Goal: Check status: Check status

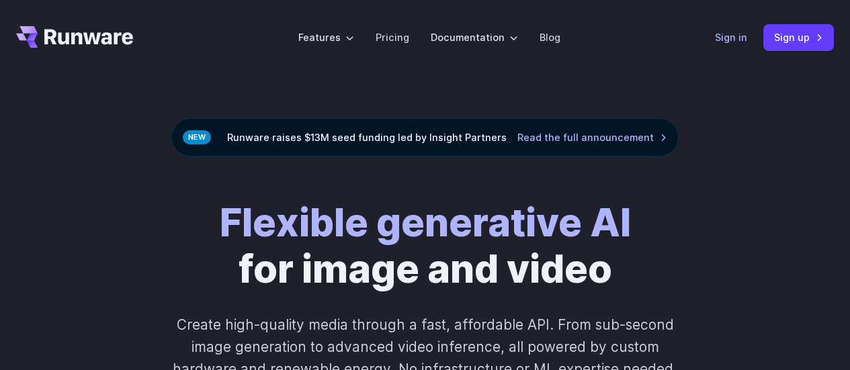
click at [725, 36] on link "Sign in" at bounding box center [731, 37] width 32 height 15
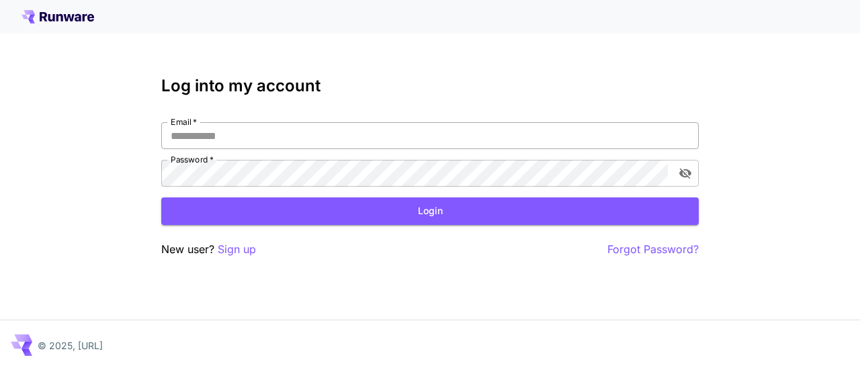
click at [502, 124] on input "Email   *" at bounding box center [430, 135] width 538 height 27
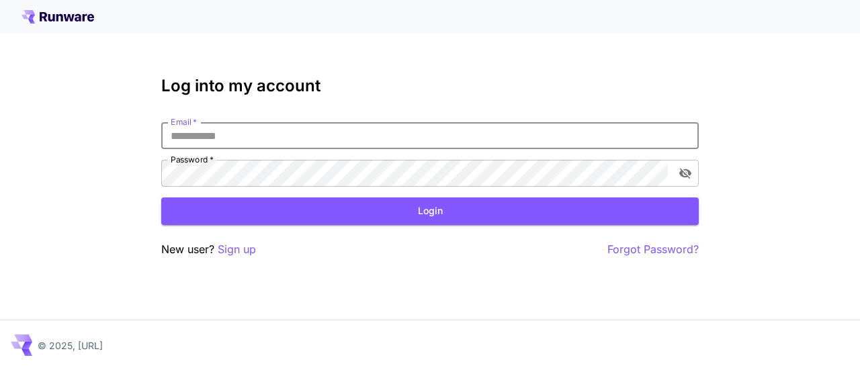
type input "**********"
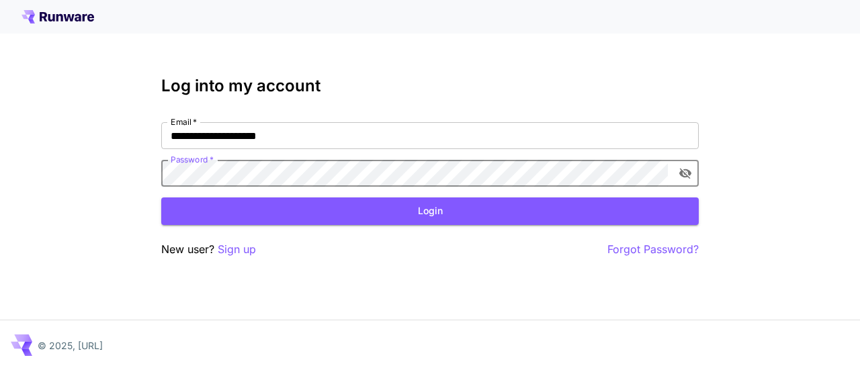
click button "Login" at bounding box center [430, 212] width 538 height 28
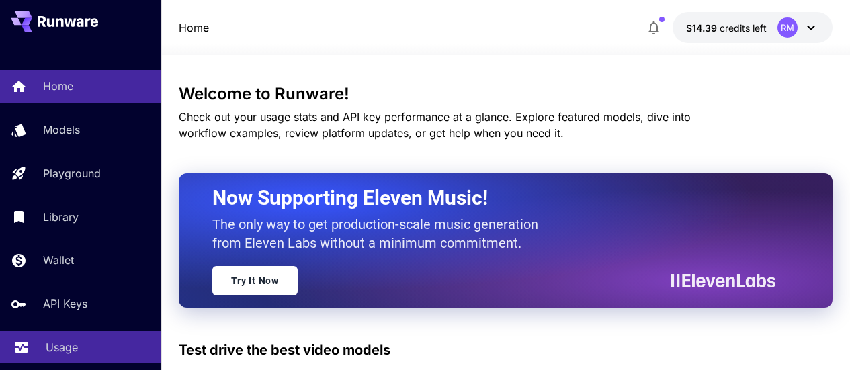
click at [42, 348] on link "Usage" at bounding box center [80, 347] width 161 height 33
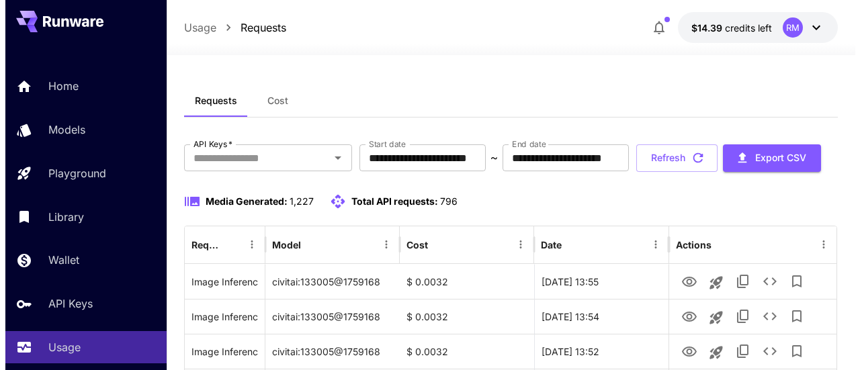
scroll to position [67, 0]
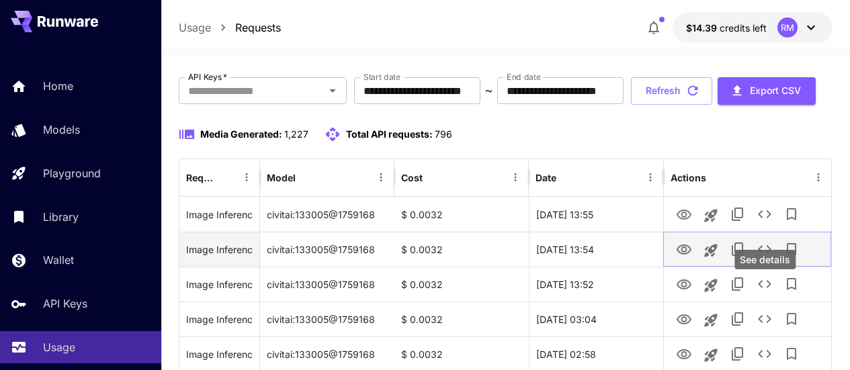
click at [767, 257] on icon "See details" at bounding box center [765, 249] width 16 height 16
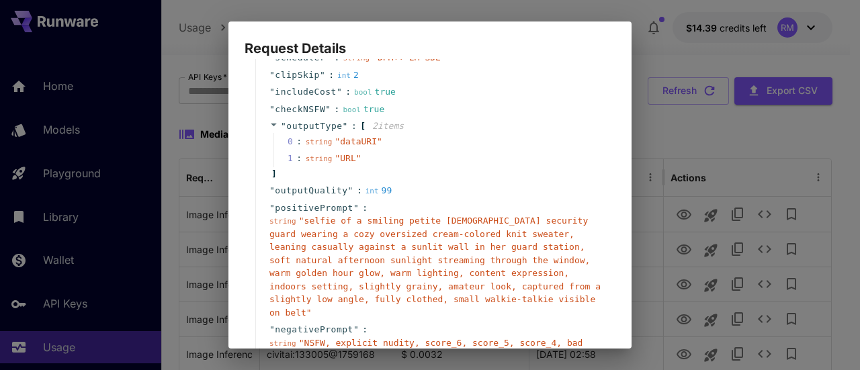
scroll to position [269, 0]
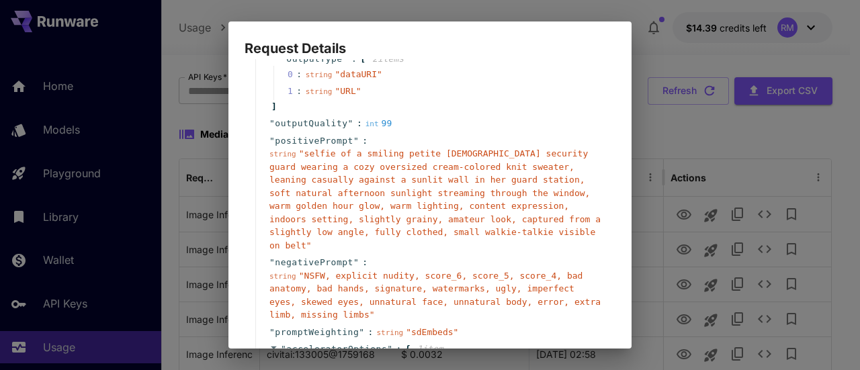
click at [812, 193] on div "Request Details { 19 item s " taskType " : string " imageInference " " taskUUID…" at bounding box center [430, 185] width 860 height 370
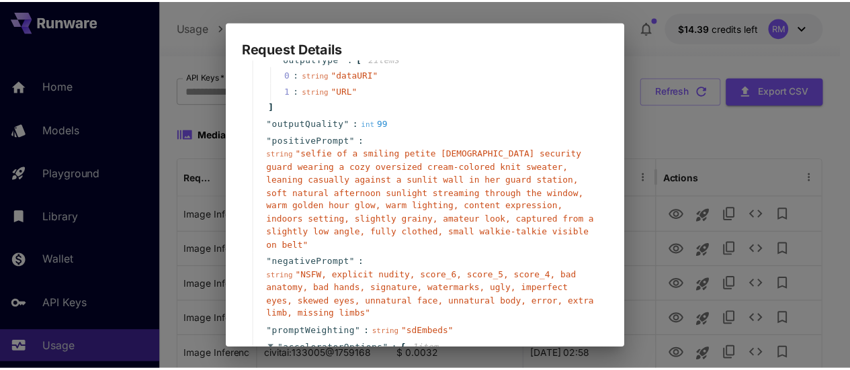
scroll to position [389, 0]
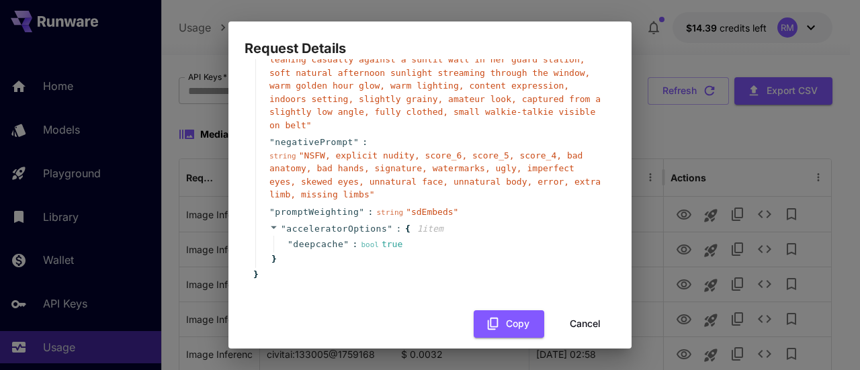
click at [582, 311] on button "Cancel" at bounding box center [585, 325] width 60 height 28
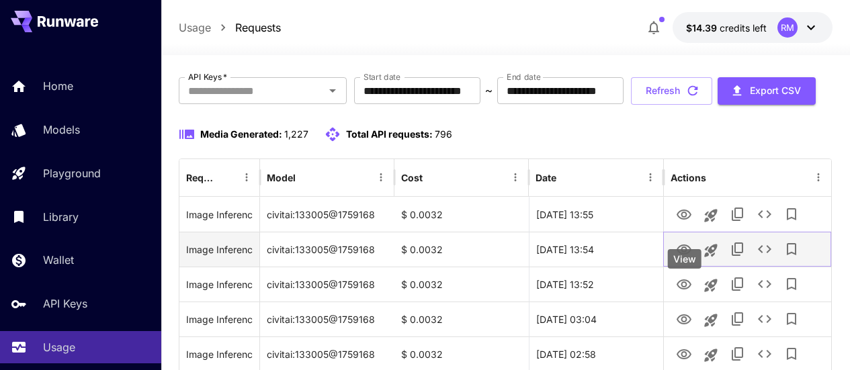
click at [686, 258] on icon "View" at bounding box center [684, 250] width 16 height 16
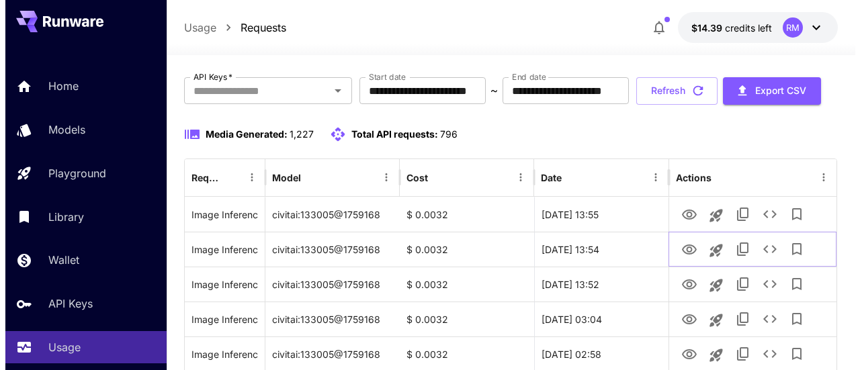
scroll to position [202, 0]
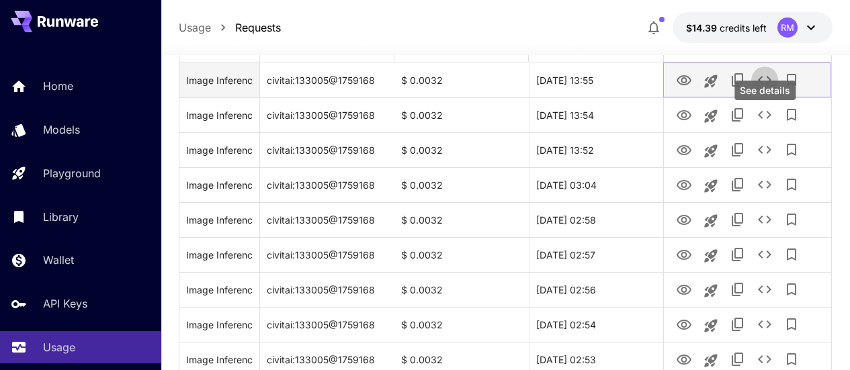
click at [762, 88] on icon "See details" at bounding box center [765, 80] width 16 height 16
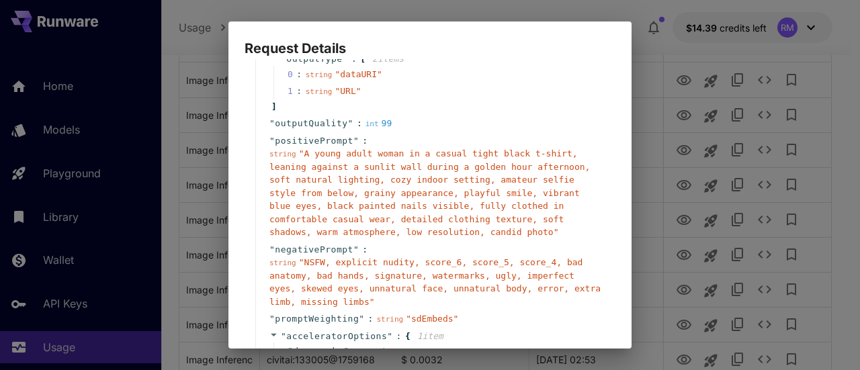
scroll to position [336, 0]
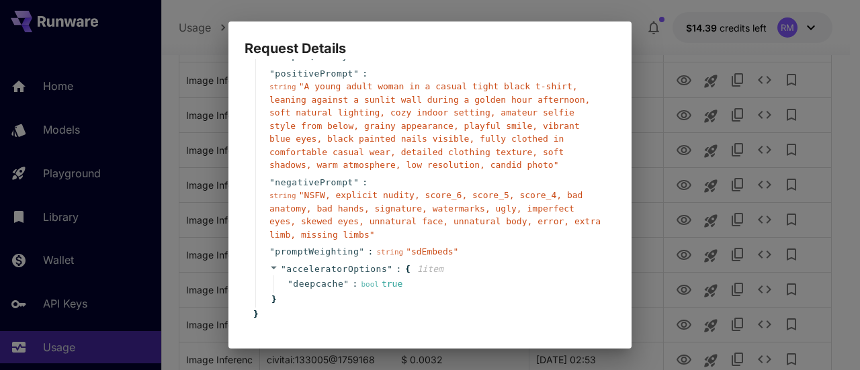
click at [860, 147] on div "Request Details { 19 item s " taskType " : string " imageInference " " taskUUID…" at bounding box center [430, 185] width 860 height 370
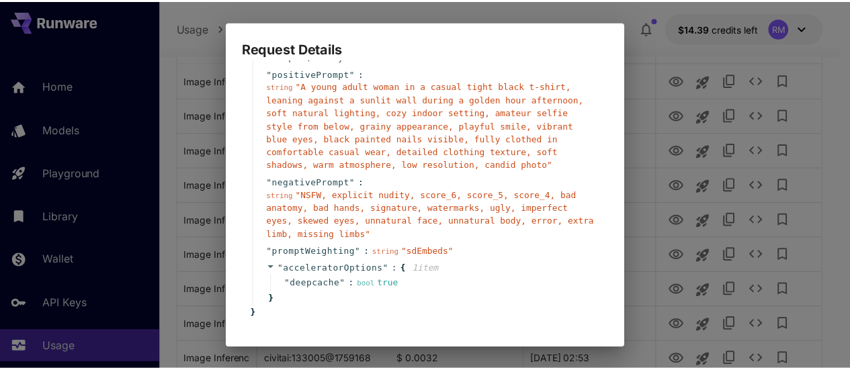
scroll to position [389, 0]
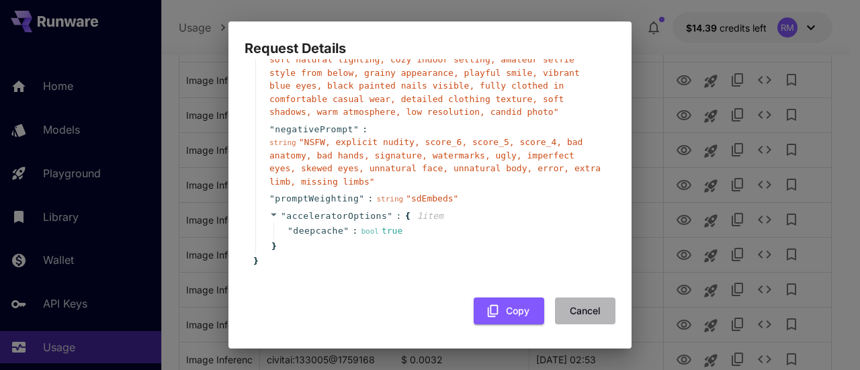
click at [579, 308] on button "Cancel" at bounding box center [585, 312] width 60 height 28
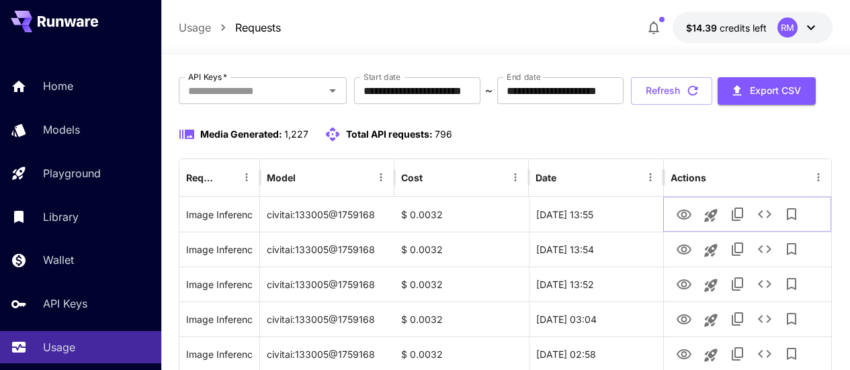
scroll to position [0, 0]
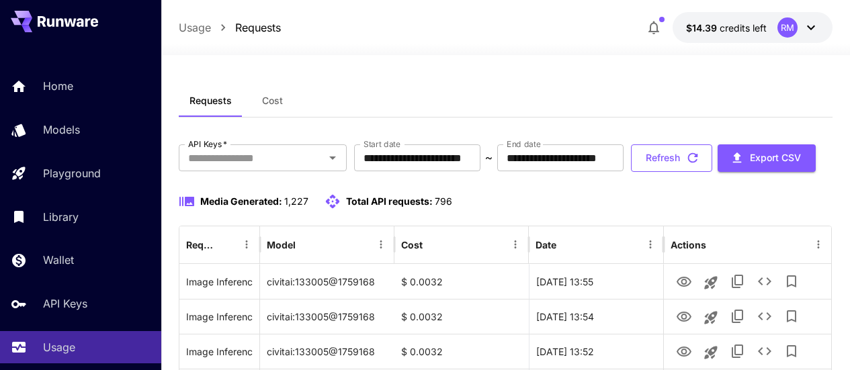
click at [697, 172] on button "Refresh" at bounding box center [671, 159] width 81 height 28
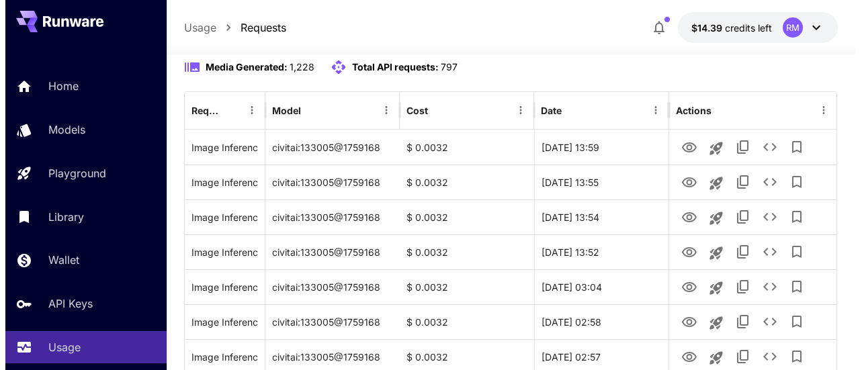
scroll to position [202, 0]
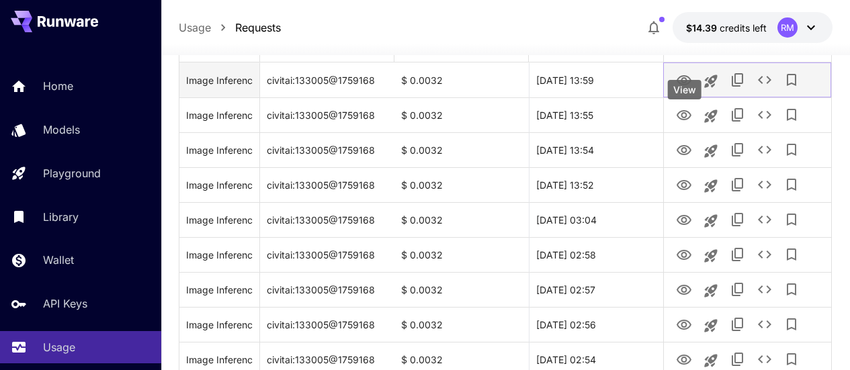
click at [678, 89] on icon "View" at bounding box center [684, 81] width 16 height 16
click at [763, 88] on icon "See details" at bounding box center [765, 80] width 16 height 16
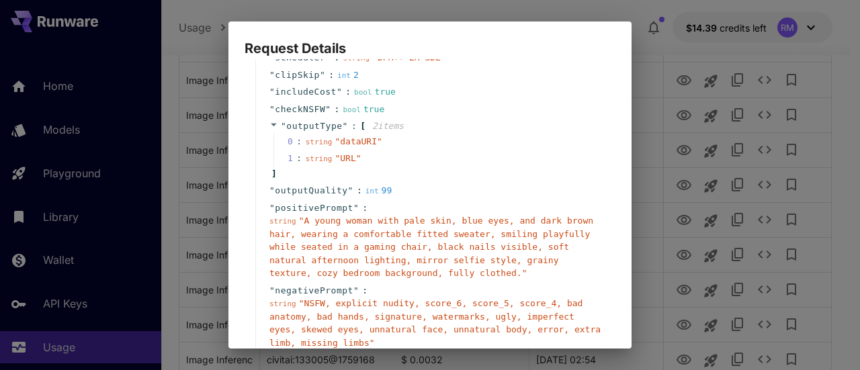
click at [831, 85] on div "Request Details { 19 item s " taskType " : string " imageInference " " taskUUID…" at bounding box center [430, 185] width 860 height 370
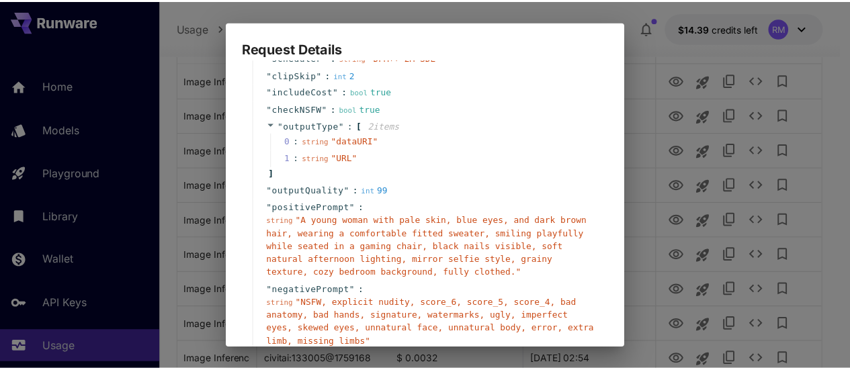
scroll to position [363, 0]
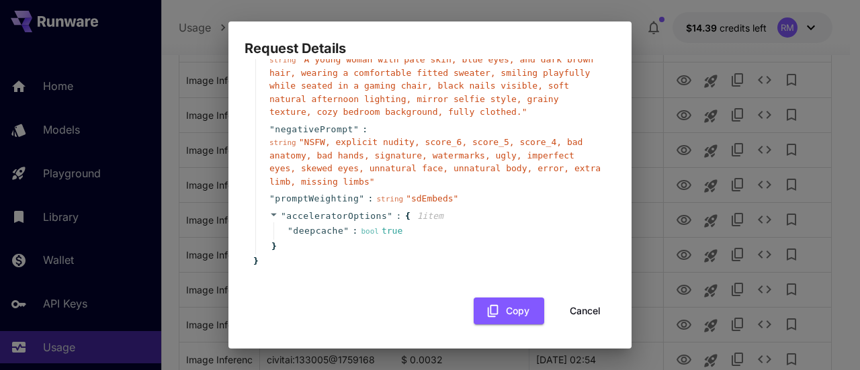
click at [575, 313] on button "Cancel" at bounding box center [585, 312] width 60 height 28
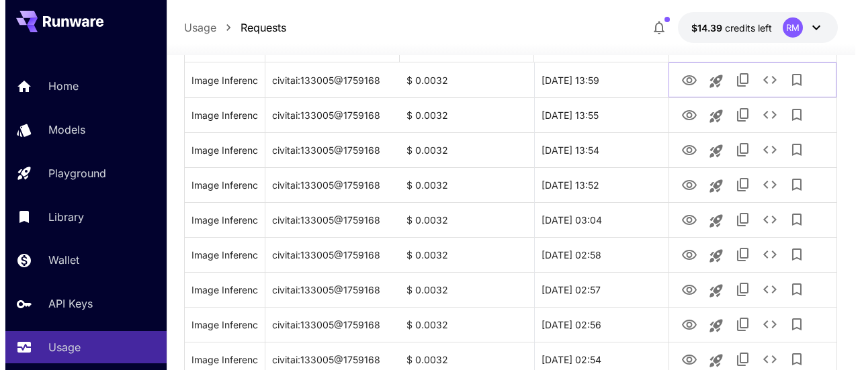
scroll to position [67, 0]
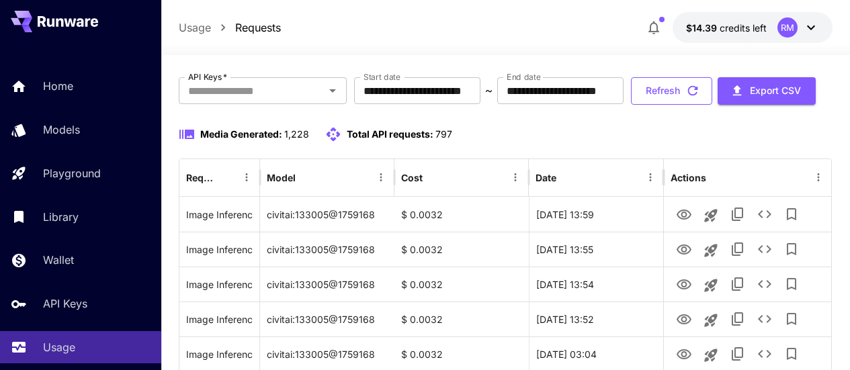
click at [697, 105] on button "Refresh" at bounding box center [671, 91] width 81 height 28
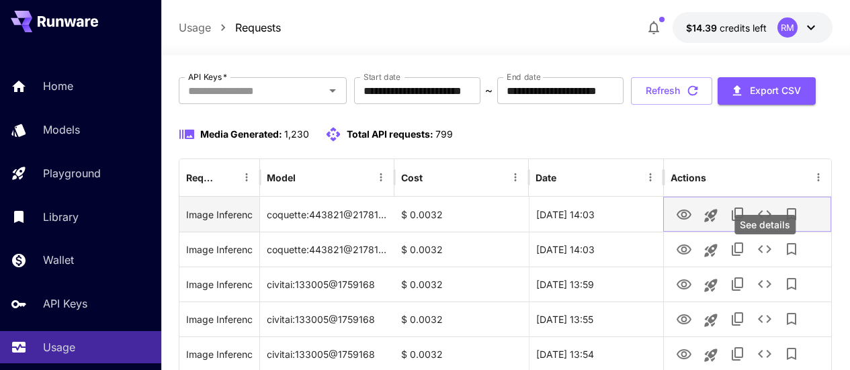
click at [763, 222] on icon "See details" at bounding box center [765, 214] width 16 height 16
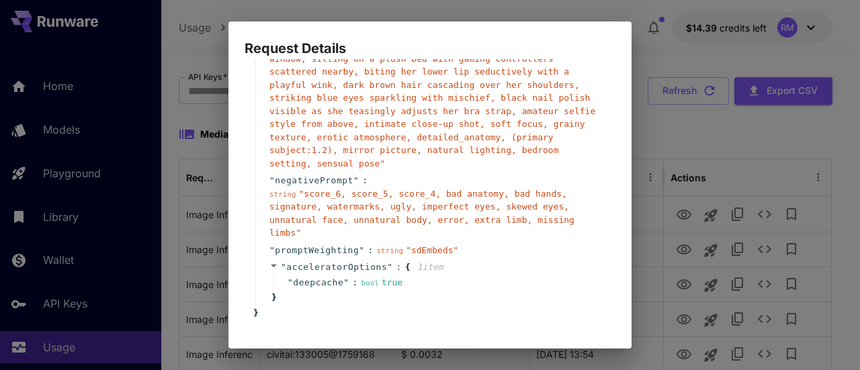
scroll to position [336, 0]
